Goal: Task Accomplishment & Management: Complete application form

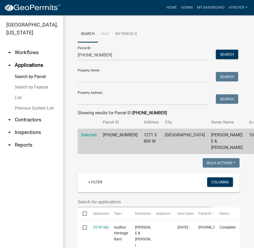
scroll to position [26, 0]
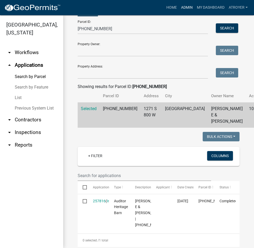
click at [188, 7] on link "Admin" at bounding box center [187, 8] width 16 height 10
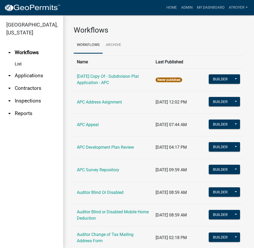
click at [34, 74] on link "arrow_drop_down Applications" at bounding box center [31, 75] width 63 height 13
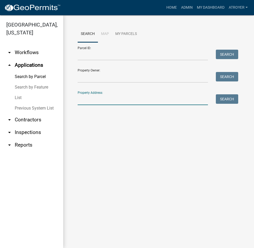
click at [117, 100] on input "Property Address:" at bounding box center [143, 99] width 130 height 11
type input "4160 e"
click at [110, 101] on input "4160 e" at bounding box center [143, 99] width 130 height 11
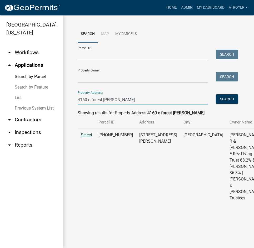
type input "4160 e forest [PERSON_NAME]"
click at [88, 138] on span "Select" at bounding box center [86, 135] width 11 height 5
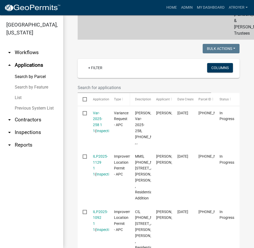
scroll to position [184, 0]
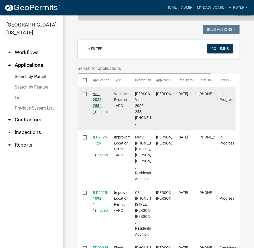
click at [95, 114] on link "Var-2025-258 1 1" at bounding box center [97, 103] width 9 height 22
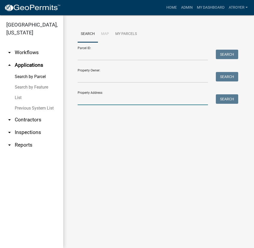
click at [98, 98] on input "Property Address:" at bounding box center [143, 99] width 130 height 11
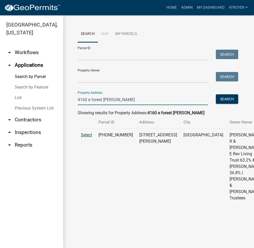
type input "4160 e forest [PERSON_NAME]"
click at [91, 138] on span "Select" at bounding box center [86, 135] width 11 height 5
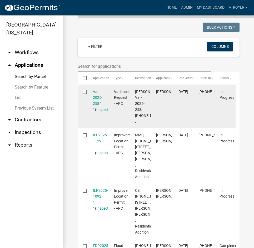
scroll to position [210, 0]
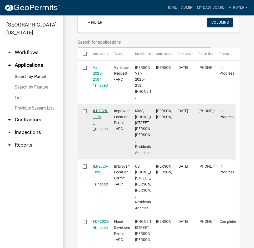
click at [98, 131] on link "ILP2025-1129 1 1" at bounding box center [100, 120] width 15 height 22
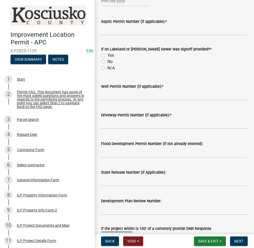
scroll to position [191, 0]
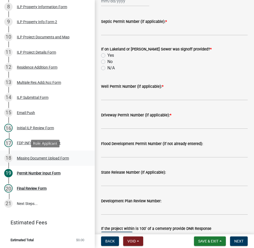
click at [32, 158] on div "Missing Document Upload Form" at bounding box center [43, 159] width 52 height 4
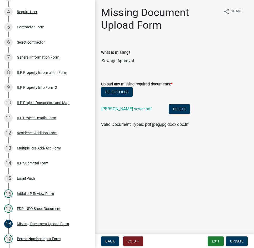
scroll to position [133, 0]
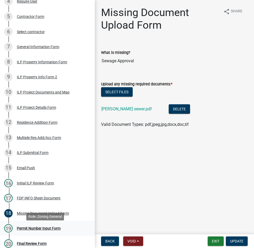
click at [39, 230] on div "Permit Number Input Form" at bounding box center [39, 229] width 44 height 4
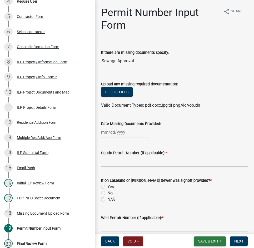
click at [203, 242] on span "Save & Exit" at bounding box center [208, 241] width 20 height 4
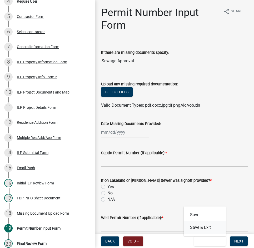
click at [199, 225] on button "Save & Exit" at bounding box center [205, 228] width 42 height 13
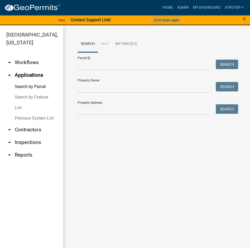
click at [160, 19] on button "Don't show again" at bounding box center [166, 20] width 29 height 9
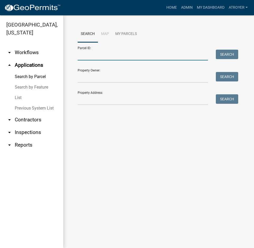
click at [94, 56] on input "Parcel ID:" at bounding box center [143, 55] width 130 height 11
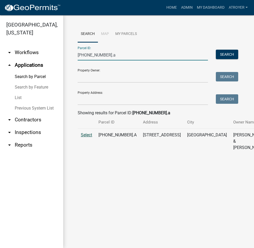
type input "[PHONE_NUMBER].a"
click at [84, 138] on span "Select" at bounding box center [86, 135] width 11 height 5
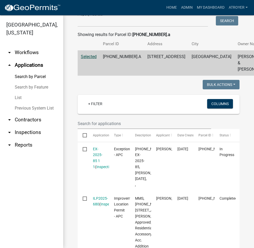
scroll to position [79, 0]
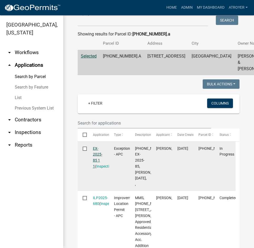
click at [94, 161] on link "EX-2025-85 1 1" at bounding box center [97, 158] width 9 height 22
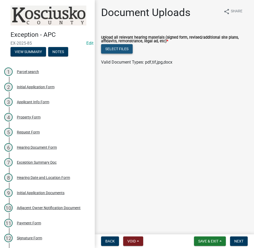
click at [115, 49] on button "Select files" at bounding box center [117, 48] width 32 height 9
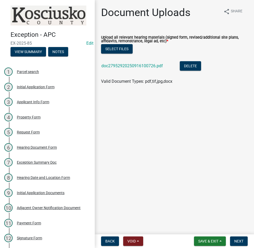
click at [131, 63] on div "doc27952920250916100726.pdf" at bounding box center [136, 66] width 70 height 11
click at [133, 66] on link "doc27952920250916100726.pdf" at bounding box center [132, 65] width 62 height 5
click at [235, 241] on span "Next" at bounding box center [238, 241] width 9 height 4
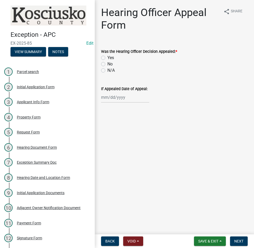
click at [107, 64] on label "No" at bounding box center [109, 64] width 5 height 6
click at [107, 64] on input "No" at bounding box center [108, 62] width 3 height 3
radio input "true"
click at [233, 238] on button "Next" at bounding box center [239, 241] width 18 height 9
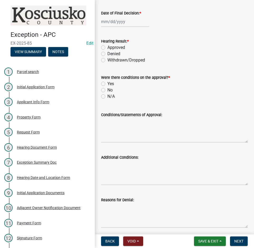
scroll to position [158, 0]
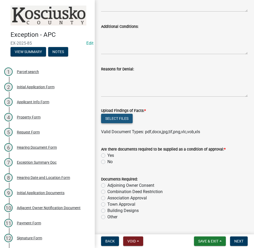
click at [120, 119] on button "Select files" at bounding box center [117, 118] width 32 height 9
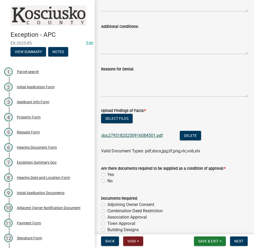
click at [140, 137] on link "doc27951820250916084501.pdf" at bounding box center [132, 135] width 62 height 5
click at [197, 136] on button "Delete" at bounding box center [190, 135] width 21 height 9
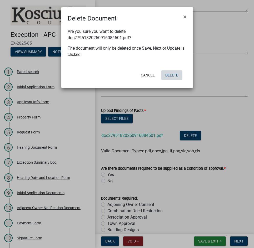
click at [174, 75] on button "Delete" at bounding box center [171, 75] width 21 height 9
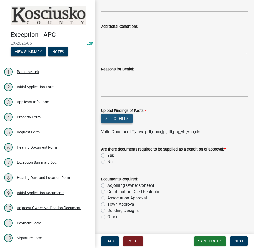
click at [120, 119] on button "Select files" at bounding box center [117, 118] width 32 height 9
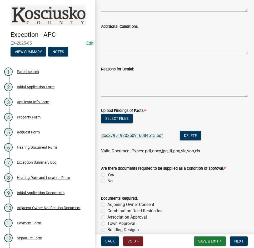
click at [151, 136] on link "doc27951920250916084513.pdf" at bounding box center [132, 135] width 62 height 5
click at [193, 136] on button "Delete" at bounding box center [190, 135] width 21 height 9
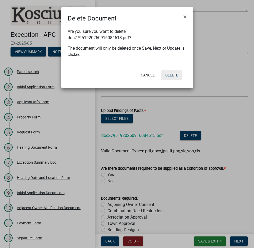
click at [170, 75] on button "Delete" at bounding box center [171, 75] width 21 height 9
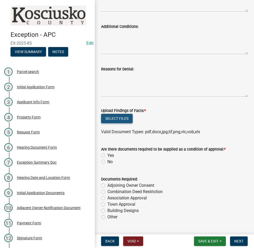
click at [115, 116] on button "Select files" at bounding box center [117, 118] width 32 height 9
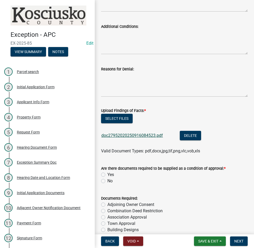
click at [147, 134] on link "doc27952020250916084523.pdf" at bounding box center [132, 135] width 62 height 5
click at [190, 138] on button "Delete" at bounding box center [190, 135] width 21 height 9
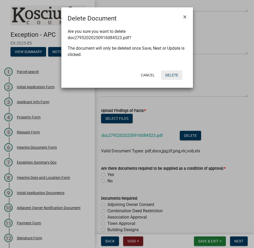
click at [171, 75] on button "Delete" at bounding box center [171, 75] width 21 height 9
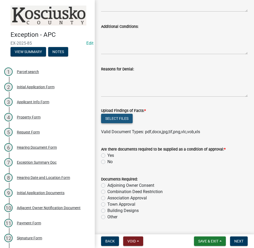
click at [106, 118] on button "Select files" at bounding box center [117, 118] width 32 height 9
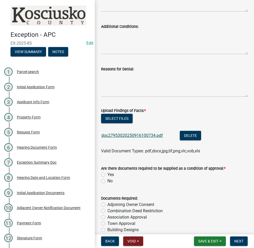
click at [138, 135] on link "doc27953020250916100734.pdf" at bounding box center [132, 135] width 62 height 5
click at [116, 118] on button "Select files" at bounding box center [117, 118] width 32 height 9
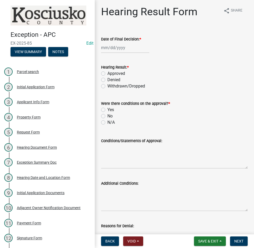
scroll to position [0, 0]
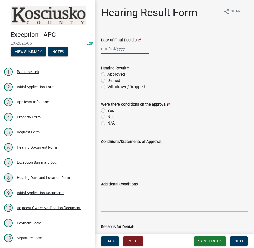
click at [143, 53] on div at bounding box center [125, 48] width 48 height 11
select select "9"
select select "2025"
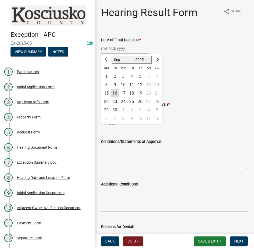
click at [107, 83] on div "8" at bounding box center [106, 85] width 8 height 8
type input "[DATE]"
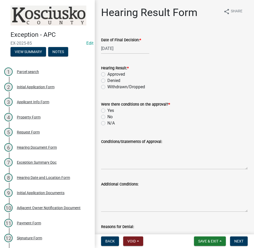
click at [107, 74] on label "Approved" at bounding box center [116, 74] width 18 height 6
click at [107, 74] on input "Approved" at bounding box center [108, 72] width 3 height 3
radio input "true"
click at [107, 123] on label "N/A" at bounding box center [110, 123] width 7 height 6
click at [107, 123] on input "N/A" at bounding box center [108, 121] width 3 height 3
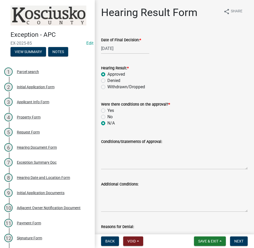
radio input "true"
click at [122, 158] on textarea "Conditions/Statements of Approval:" at bounding box center [174, 157] width 147 height 25
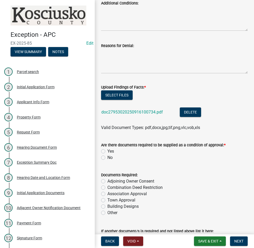
scroll to position [210, 0]
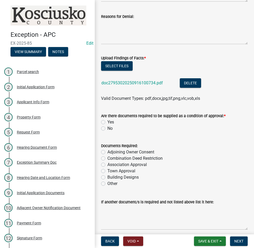
type textarea "The Exception for a Home Occupation (Health & Wellness) business was approved a…"
click at [107, 128] on label "No" at bounding box center [109, 129] width 5 height 6
click at [107, 128] on input "No" at bounding box center [108, 127] width 3 height 3
radio input "true"
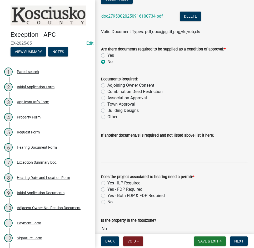
scroll to position [304, 0]
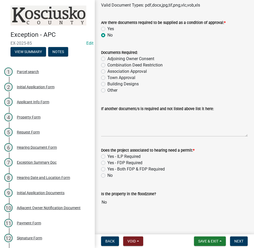
click at [107, 176] on label "No" at bounding box center [109, 176] width 5 height 6
click at [107, 176] on input "No" at bounding box center [108, 174] width 3 height 3
radio input "true"
click at [238, 241] on span "Next" at bounding box center [238, 241] width 9 height 4
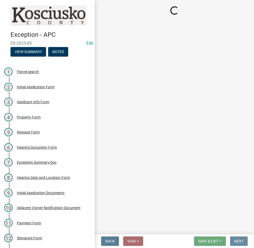
scroll to position [0, 0]
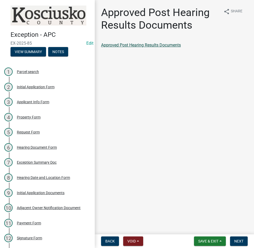
click at [138, 47] on link "Approved Post Hearing Results Documents" at bounding box center [141, 45] width 80 height 5
click at [242, 243] on span "Next" at bounding box center [238, 241] width 9 height 4
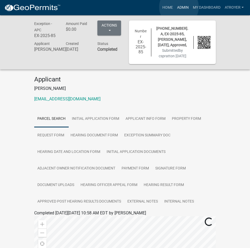
click at [179, 7] on link "Admin" at bounding box center [183, 8] width 16 height 10
